Goal: Task Accomplishment & Management: Manage account settings

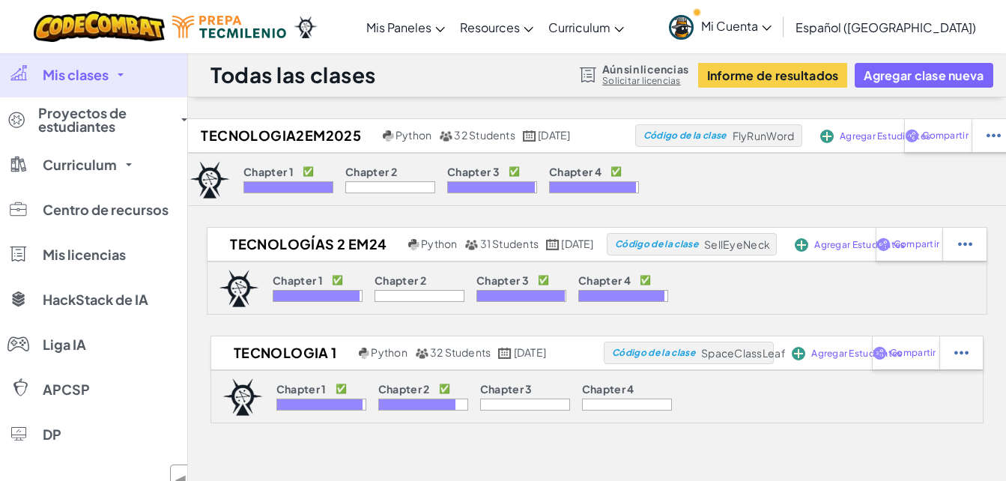
click at [772, 25] on icon at bounding box center [767, 27] width 10 height 5
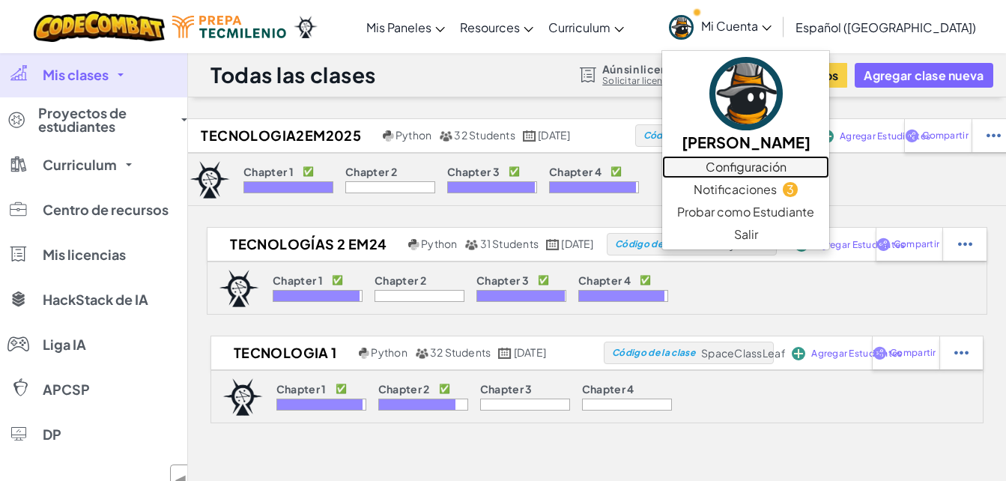
click at [818, 168] on link "Configuración" at bounding box center [745, 167] width 167 height 22
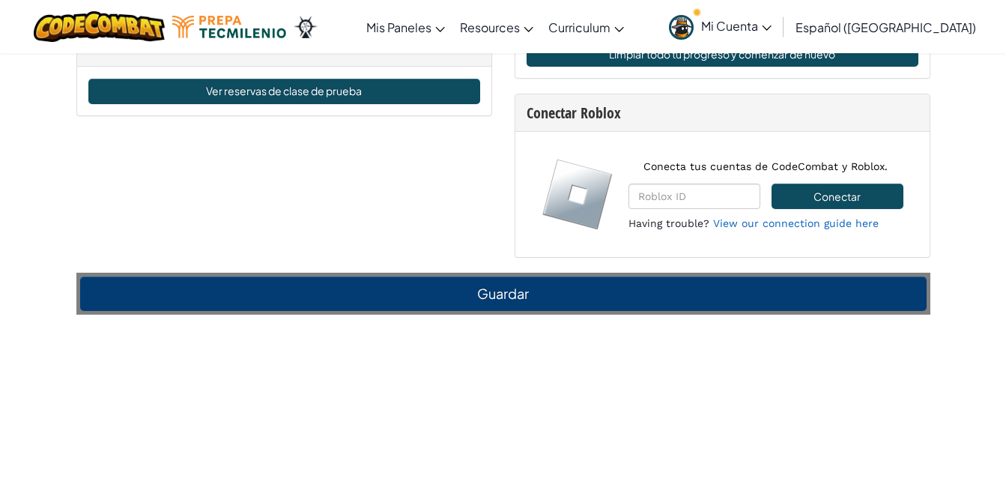
scroll to position [1122, 0]
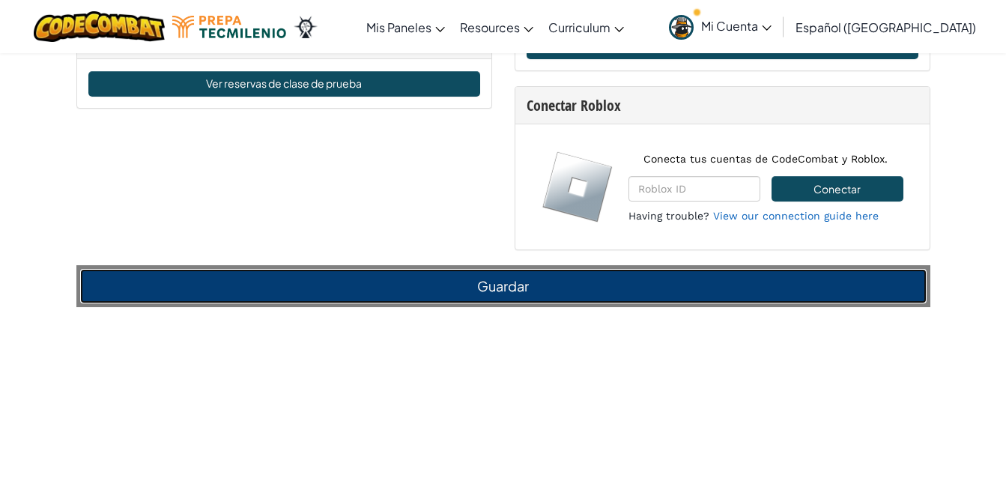
click at [512, 291] on button "Guardar" at bounding box center [503, 286] width 847 height 34
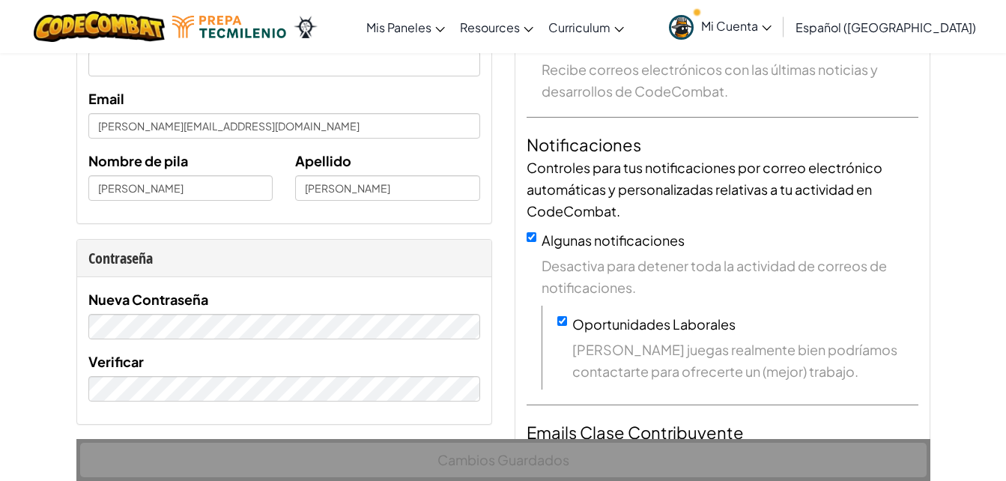
scroll to position [0, 0]
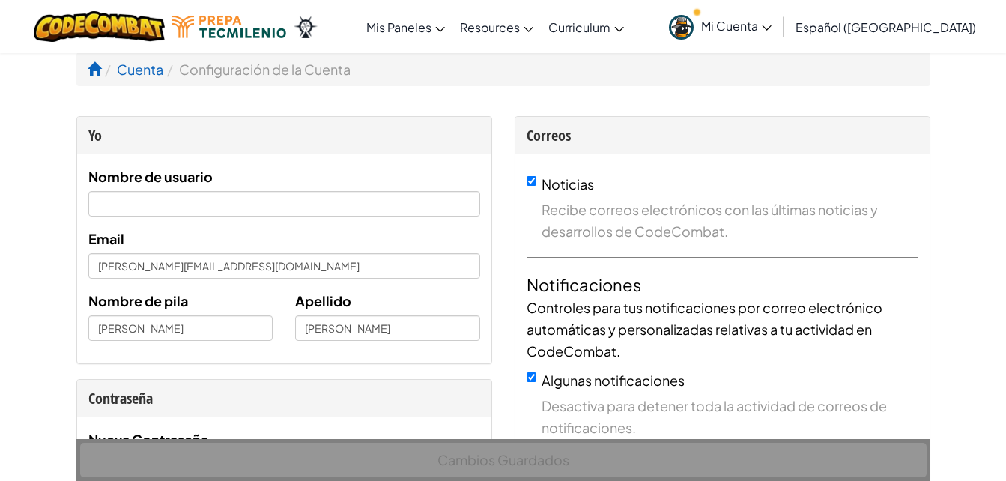
click at [772, 26] on icon at bounding box center [767, 27] width 10 height 5
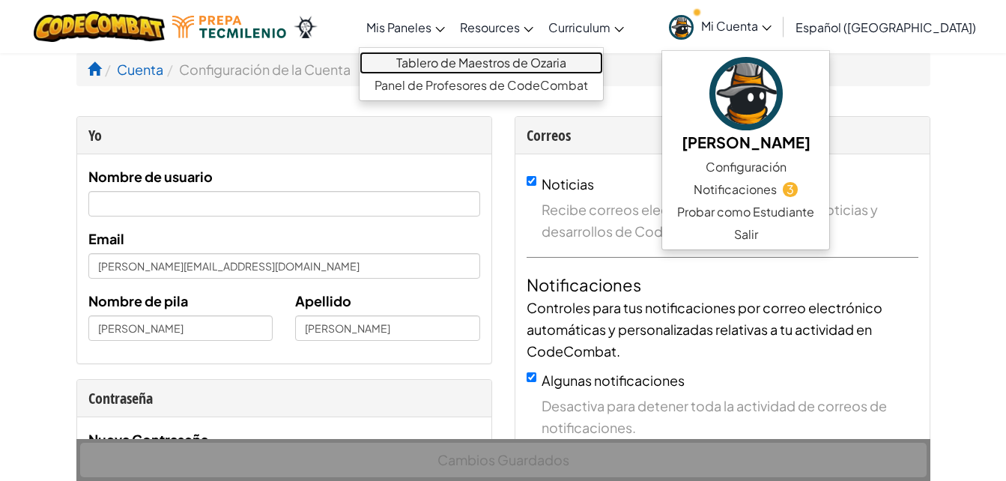
click at [456, 67] on link "Tablero de Maestros de Ozaria" at bounding box center [482, 63] width 244 height 22
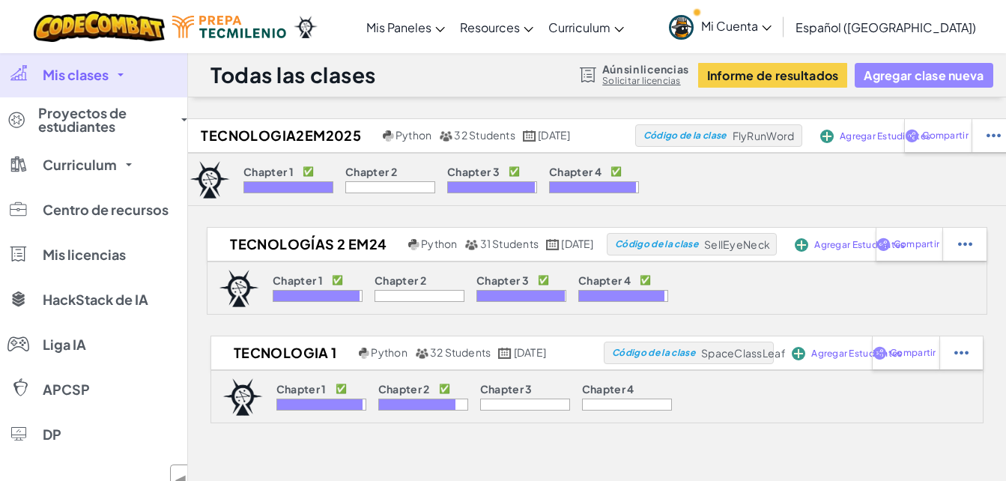
click at [904, 76] on button "Agregar clase nueva" at bounding box center [924, 75] width 138 height 25
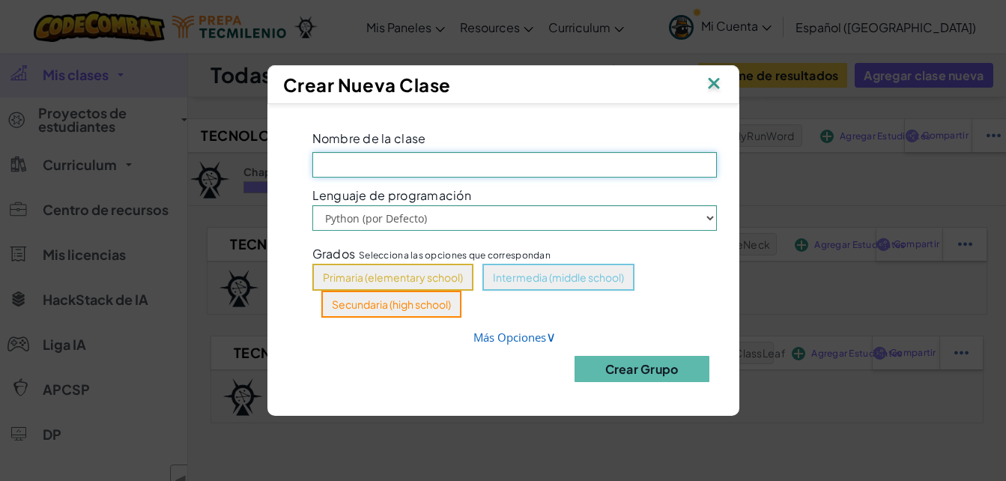
click at [354, 168] on input "Nombre de la clase El campo es obligatorio" at bounding box center [514, 164] width 405 height 25
type input "T"
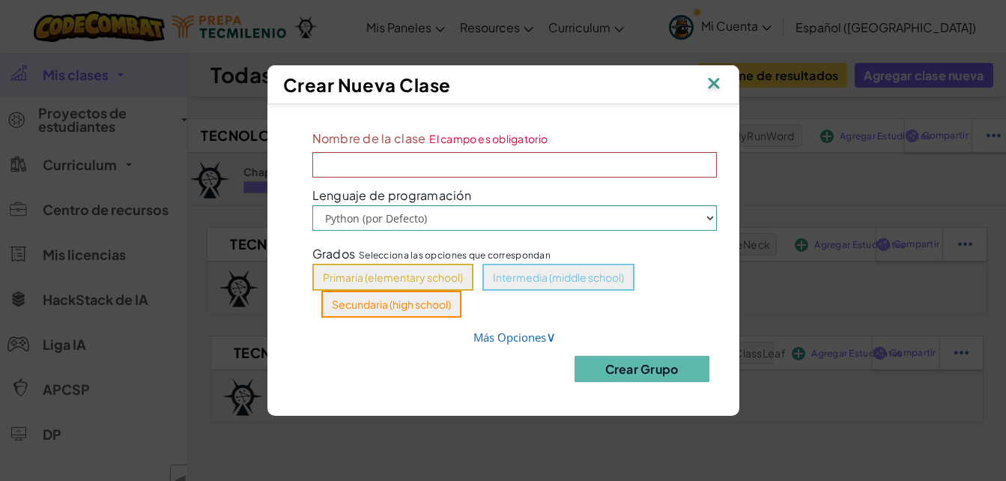
click at [716, 85] on img at bounding box center [713, 84] width 19 height 22
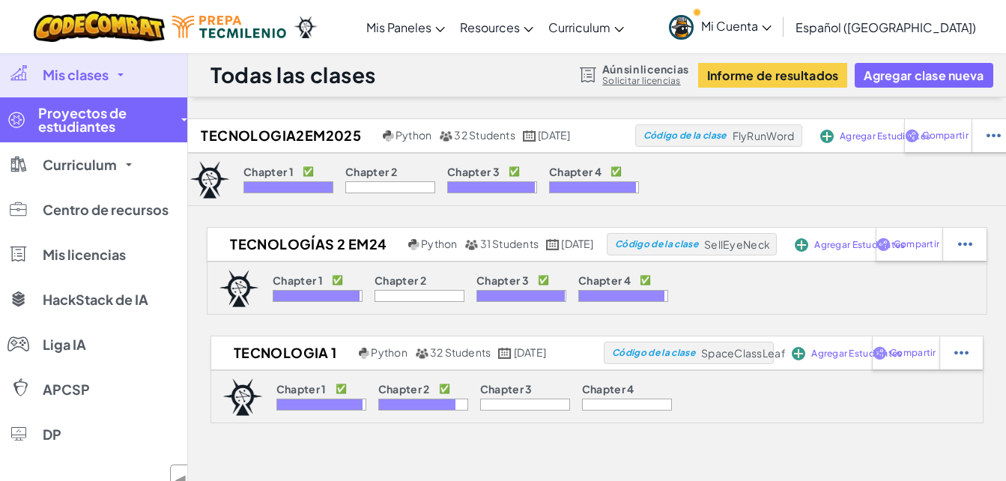
click at [93, 120] on span "Proyectos de estudiantes" at bounding box center [105, 119] width 134 height 27
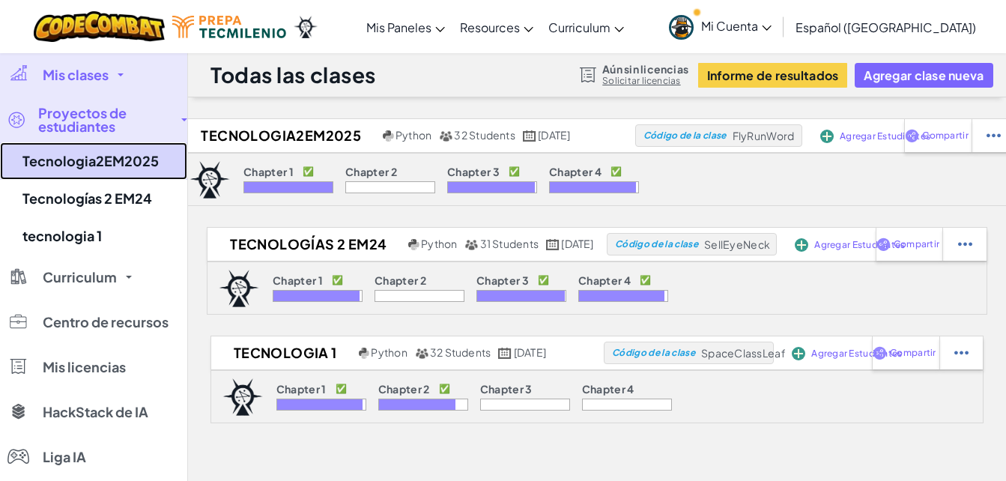
click at [142, 169] on link "Tecnologia2EM2025" at bounding box center [93, 160] width 187 height 37
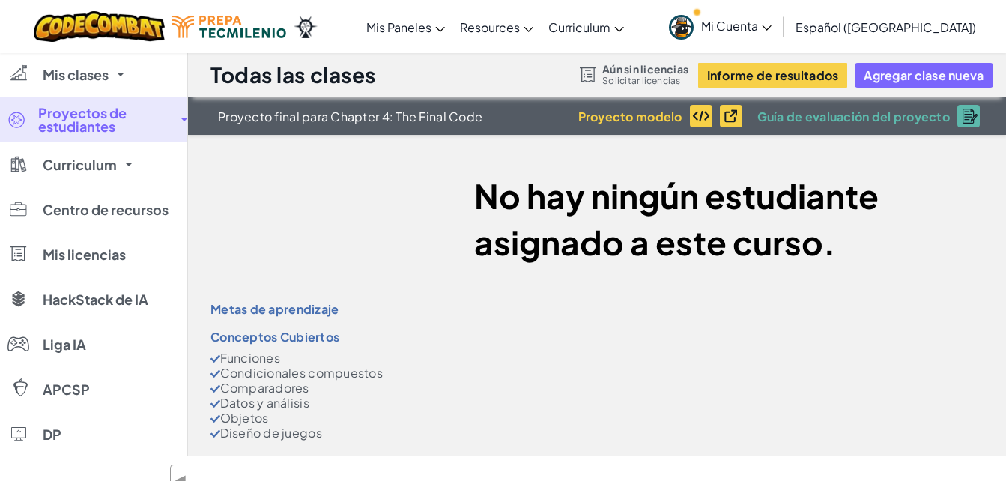
select select "5f0cb0b7a2492bba0b3520df"
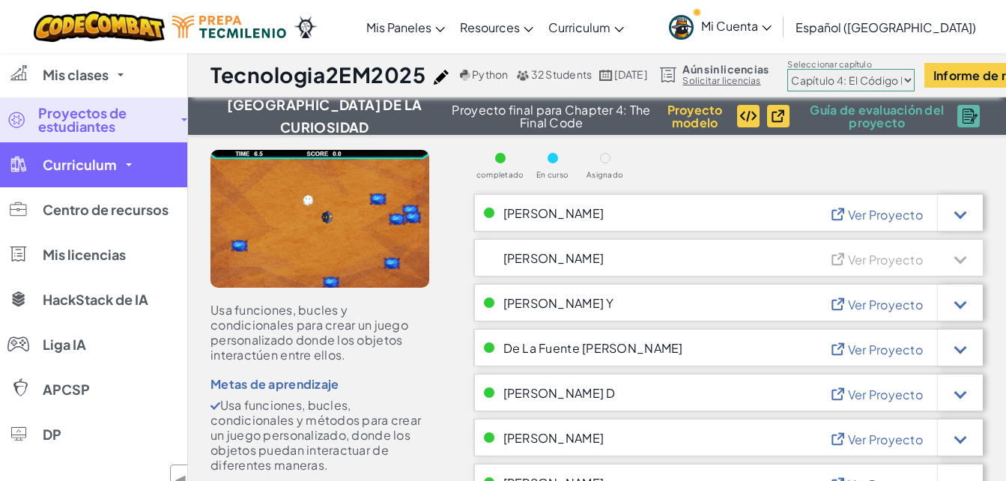
click at [100, 163] on span "Curriculum" at bounding box center [80, 164] width 74 height 13
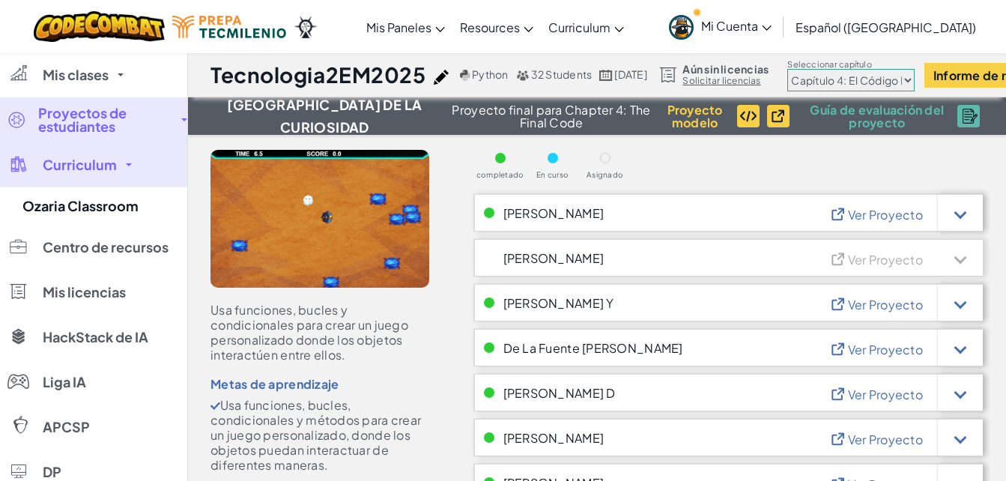
click at [129, 168] on link "Curriculum" at bounding box center [93, 164] width 187 height 45
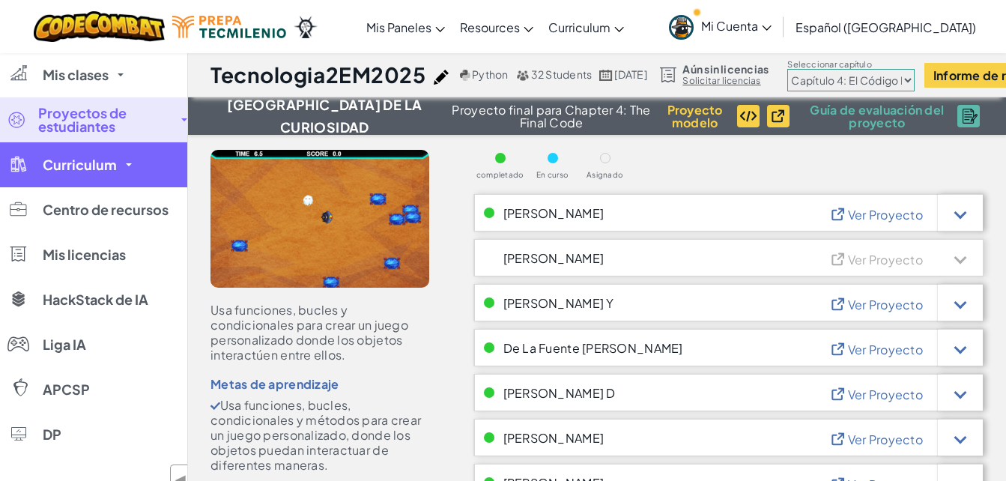
click at [129, 169] on link "Curriculum" at bounding box center [93, 164] width 187 height 45
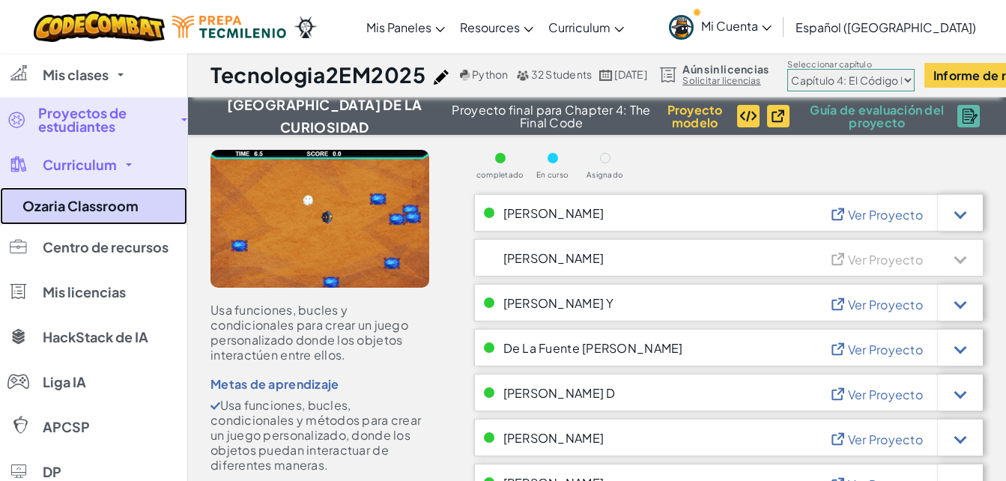
click at [73, 213] on link "Ozaria Classroom" at bounding box center [93, 205] width 187 height 37
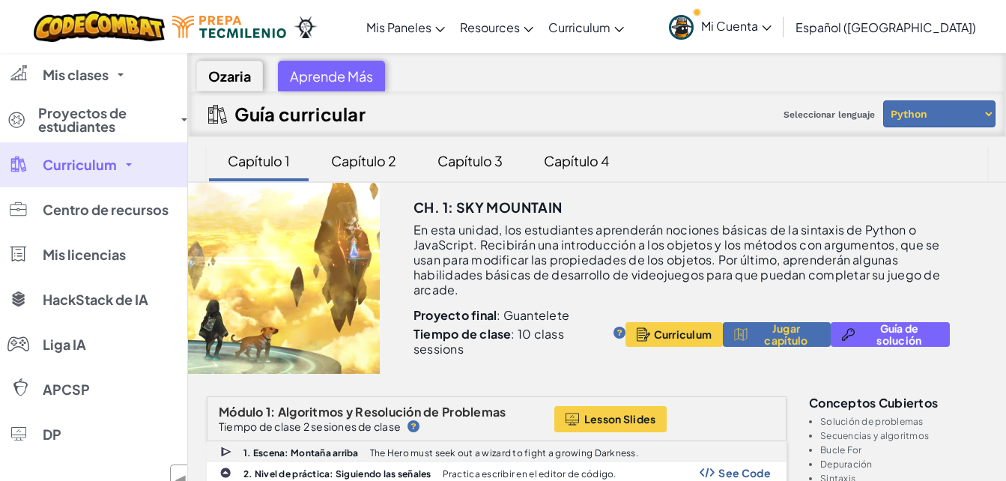
click at [765, 26] on span "Mi Cuenta" at bounding box center [736, 26] width 70 height 16
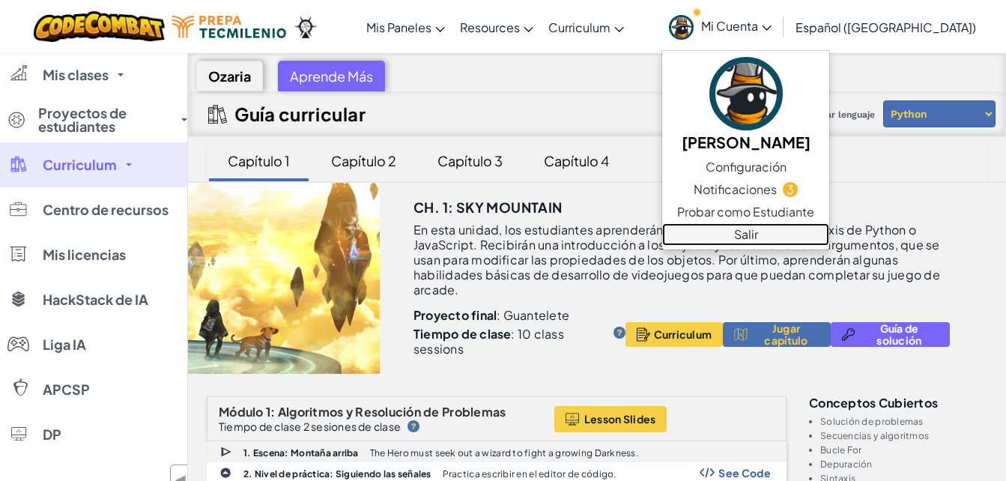
click at [817, 236] on link "Salir" at bounding box center [745, 234] width 167 height 22
